Goal: Find specific page/section: Locate a particular part of the current website

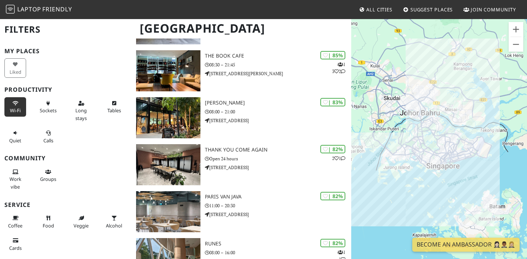
click at [14, 102] on icon at bounding box center [15, 103] width 6 height 5
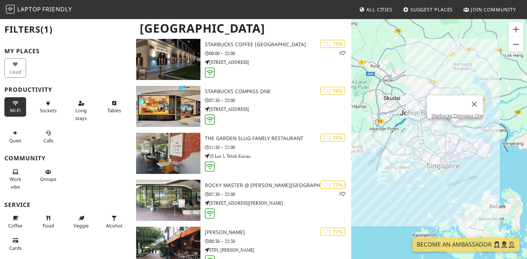
scroll to position [1198, 0]
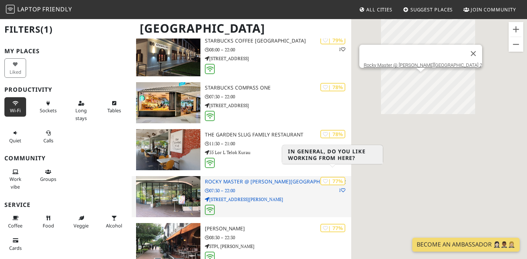
drag, startPoint x: 464, startPoint y: 82, endPoint x: 320, endPoint y: 173, distance: 171.1
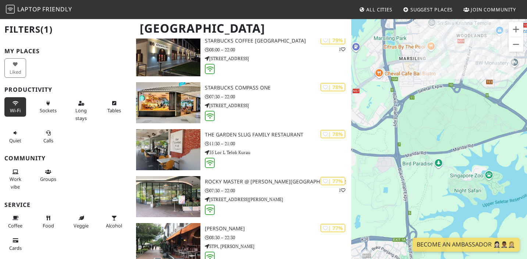
click at [442, 95] on div at bounding box center [439, 147] width 176 height 259
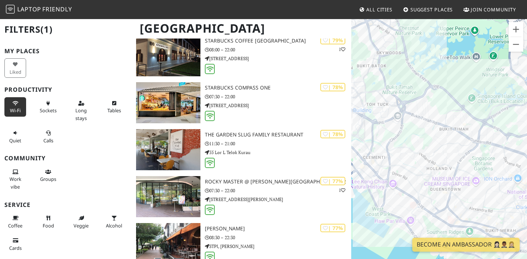
drag, startPoint x: 480, startPoint y: 105, endPoint x: 392, endPoint y: 91, distance: 88.9
click at [392, 91] on div at bounding box center [439, 147] width 176 height 259
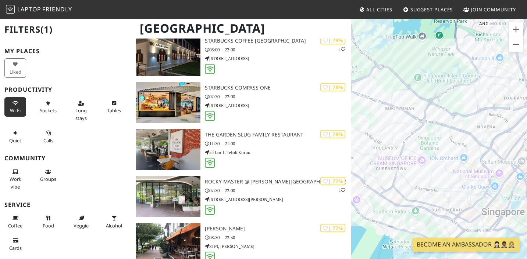
drag, startPoint x: 458, startPoint y: 115, endPoint x: 403, endPoint y: 94, distance: 59.0
click at [403, 94] on div at bounding box center [439, 147] width 176 height 259
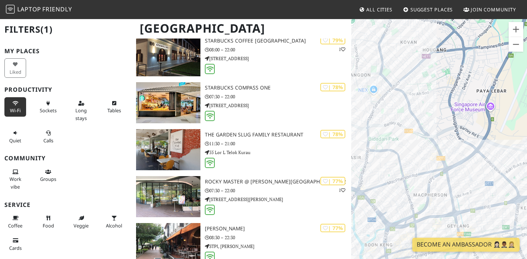
drag, startPoint x: 438, startPoint y: 124, endPoint x: 515, endPoint y: 206, distance: 112.8
click at [516, 206] on div at bounding box center [439, 147] width 176 height 259
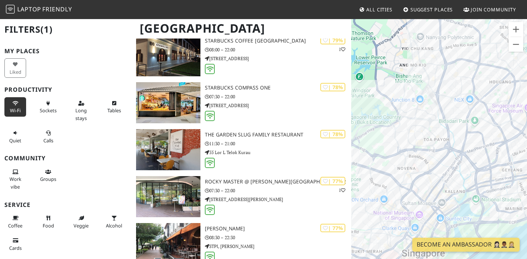
drag, startPoint x: 426, startPoint y: 144, endPoint x: 493, endPoint y: 122, distance: 71.2
click at [494, 122] on div at bounding box center [439, 147] width 176 height 259
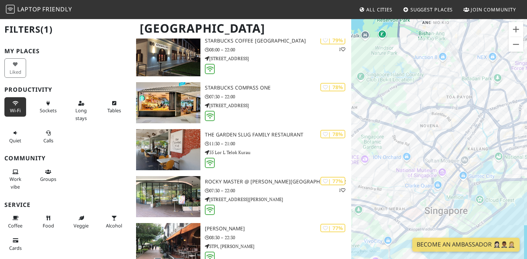
drag, startPoint x: 467, startPoint y: 149, endPoint x: 490, endPoint y: 109, distance: 46.4
click at [491, 109] on div at bounding box center [439, 147] width 176 height 259
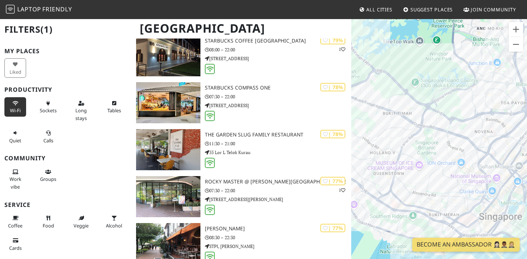
drag, startPoint x: 389, startPoint y: 98, endPoint x: 437, endPoint y: 101, distance: 47.8
click at [437, 101] on div at bounding box center [439, 147] width 176 height 259
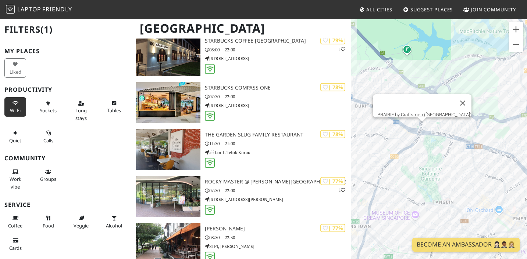
click at [423, 127] on div "PRAIRIE by Craftsmen (Bukit Timah)" at bounding box center [439, 147] width 176 height 259
click at [428, 112] on link "PRAIRIE by Craftsmen (Bukit Timah)" at bounding box center [424, 115] width 94 height 6
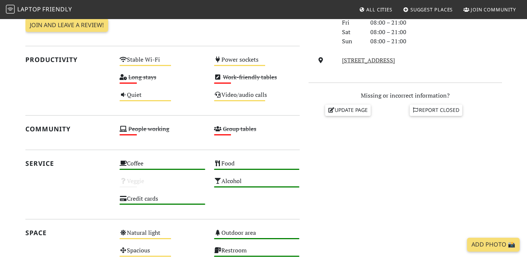
scroll to position [251, 0]
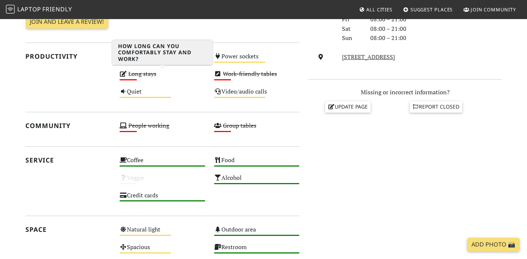
click at [140, 75] on s "Long stays" at bounding box center [142, 74] width 28 height 8
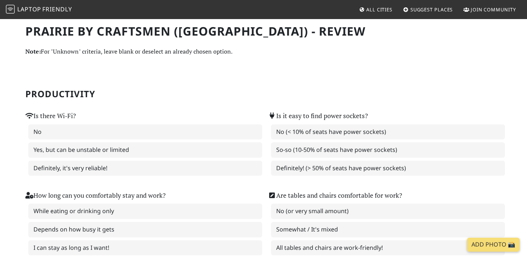
scroll to position [1, 0]
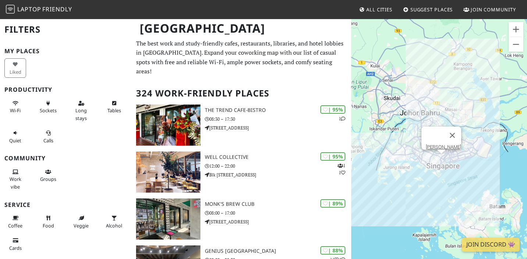
scroll to position [1198, 0]
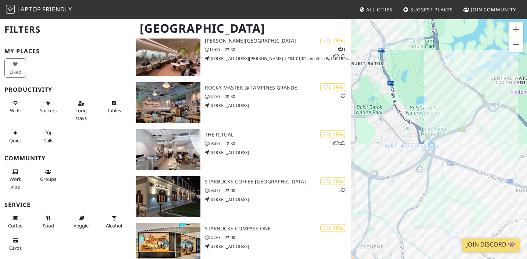
drag, startPoint x: 456, startPoint y: 194, endPoint x: 459, endPoint y: 122, distance: 72.1
click at [459, 122] on div at bounding box center [439, 147] width 176 height 259
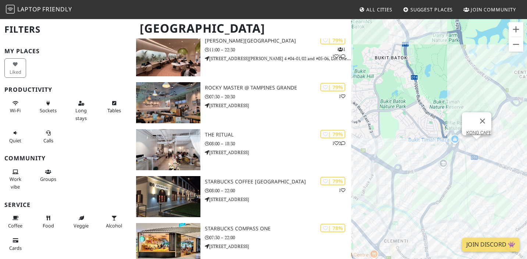
click at [475, 147] on div "KONG CAFE" at bounding box center [439, 147] width 176 height 259
click at [468, 130] on link "KONG CAFE" at bounding box center [478, 133] width 25 height 6
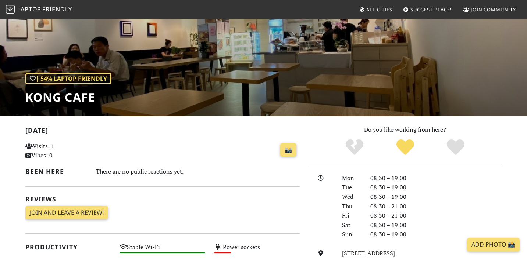
scroll to position [55, 0]
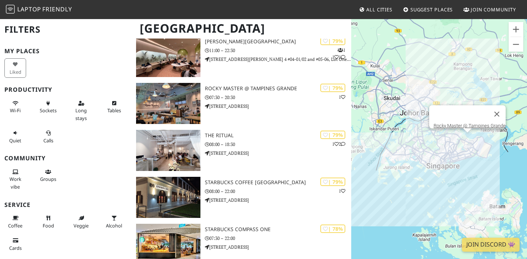
scroll to position [1198, 0]
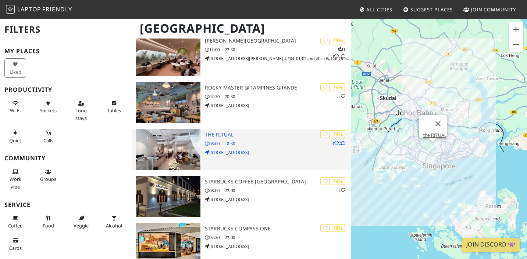
click at [220, 132] on h3 "the RITUAL" at bounding box center [278, 135] width 146 height 6
click at [180, 141] on img at bounding box center [168, 149] width 64 height 41
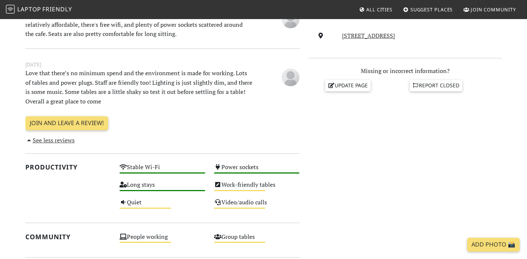
scroll to position [270, 0]
